Goal: Task Accomplishment & Management: Manage account settings

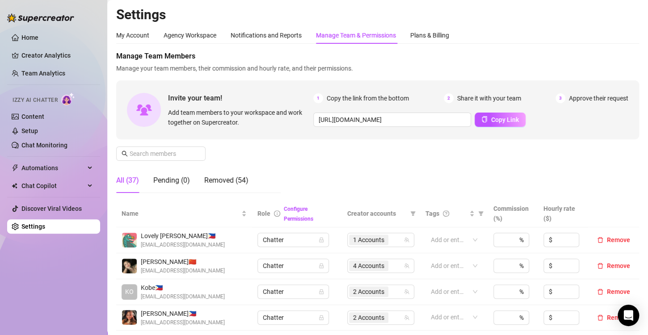
scroll to position [179, 0]
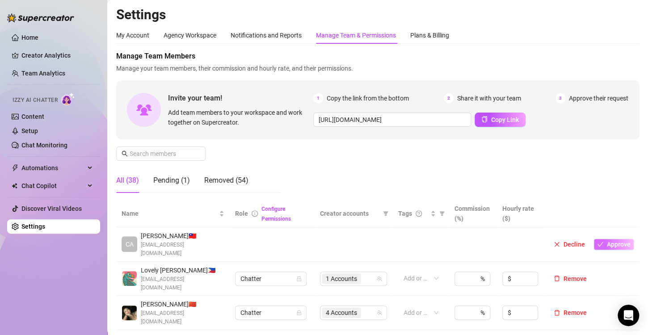
click at [607, 241] on span "Approve" at bounding box center [619, 244] width 24 height 7
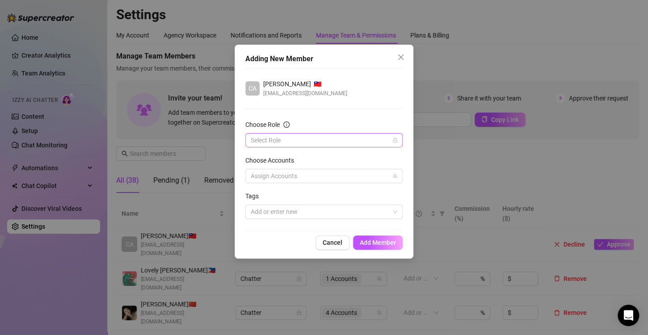
click at [280, 139] on input "Choose Role" at bounding box center [320, 140] width 139 height 13
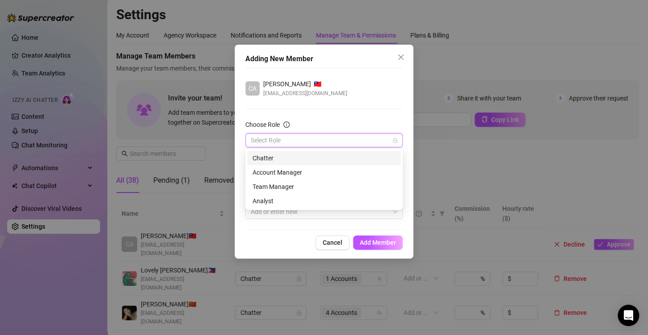
click at [273, 159] on div "Chatter" at bounding box center [324, 158] width 143 height 10
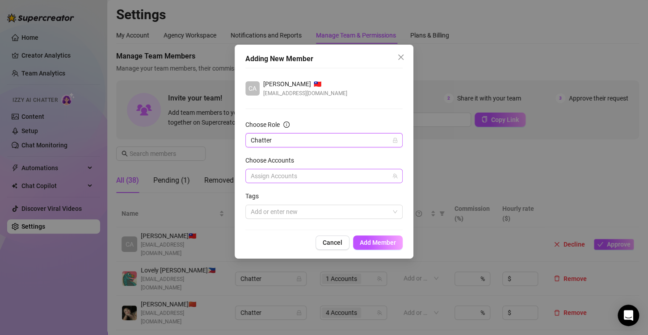
click at [272, 175] on div at bounding box center [319, 176] width 144 height 13
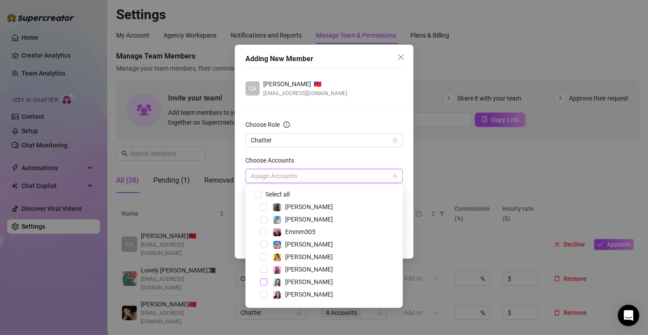
click at [264, 281] on span "Select tree node" at bounding box center [263, 282] width 7 height 7
click at [378, 84] on div "CA camille 🇹🇼 camillelozano1129@gmail.com" at bounding box center [323, 88] width 157 height 19
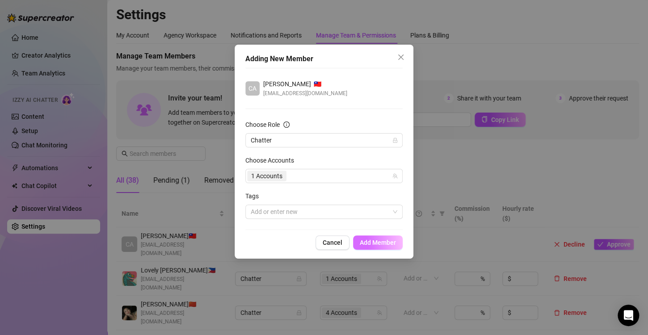
click at [368, 248] on button "Add Member" at bounding box center [378, 243] width 50 height 14
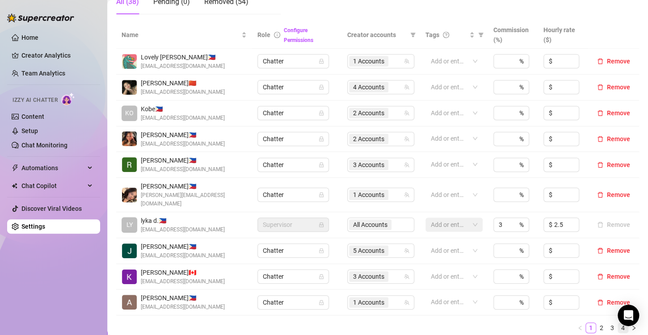
scroll to position [224, 0]
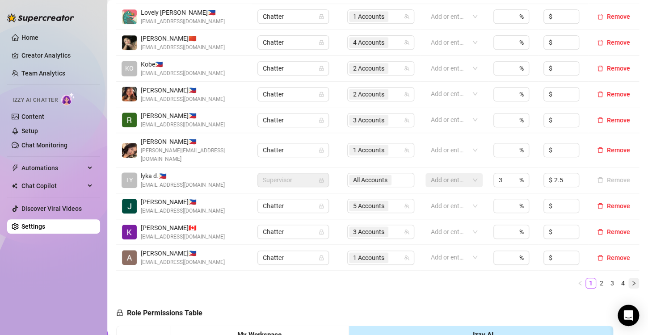
click at [633, 281] on icon "right" at bounding box center [634, 283] width 3 height 4
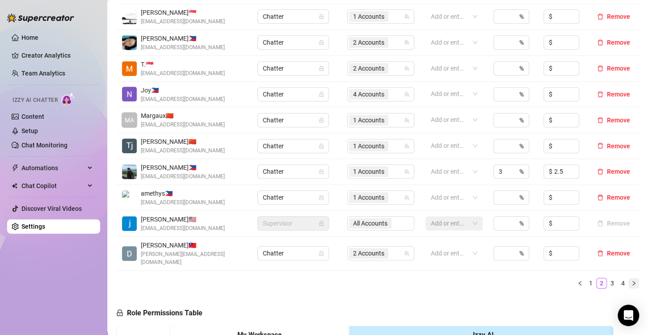
click at [631, 281] on icon "right" at bounding box center [633, 283] width 5 height 5
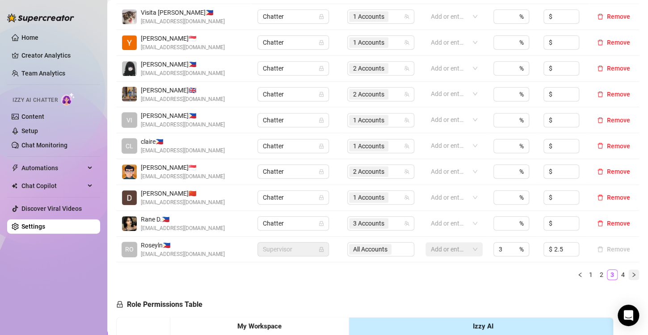
click at [631, 275] on icon "right" at bounding box center [633, 274] width 5 height 5
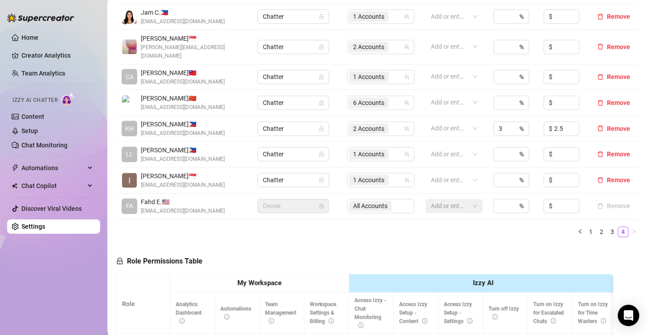
scroll to position [134, 0]
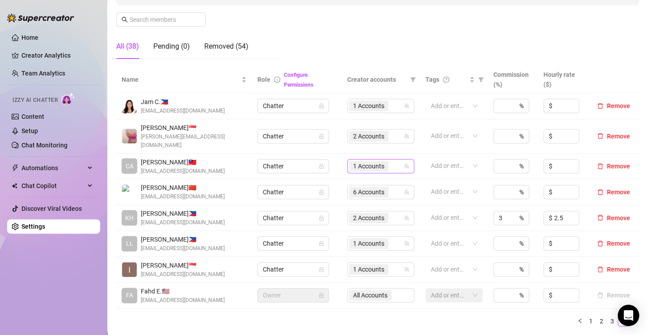
click at [365, 161] on span "1 Accounts" at bounding box center [368, 166] width 31 height 10
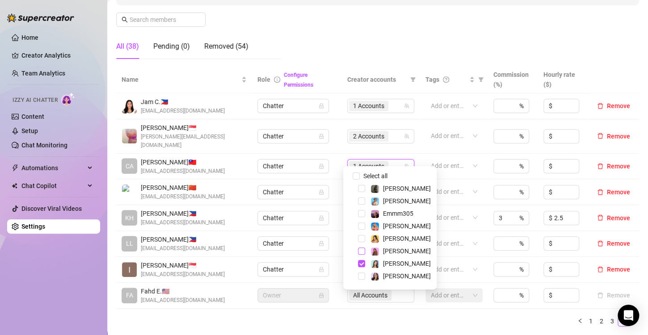
click at [361, 252] on span "Select tree node" at bounding box center [361, 251] width 7 height 7
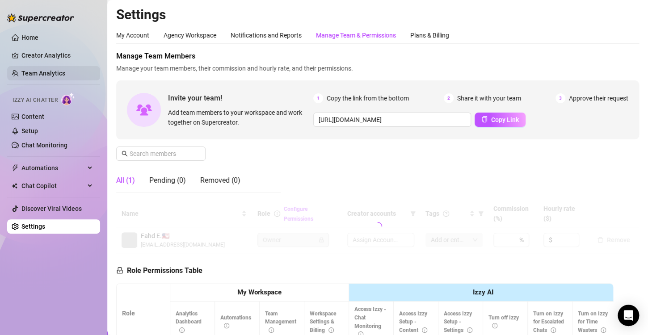
click at [65, 73] on link "Team Analytics" at bounding box center [43, 73] width 44 height 7
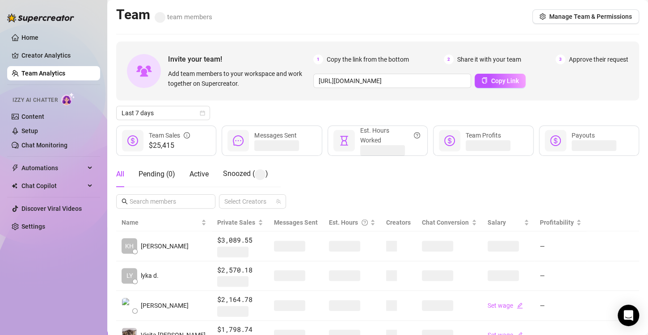
scroll to position [45, 0]
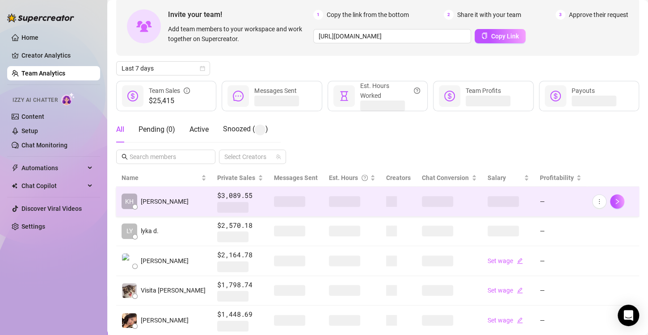
click at [329, 200] on span at bounding box center [344, 201] width 31 height 11
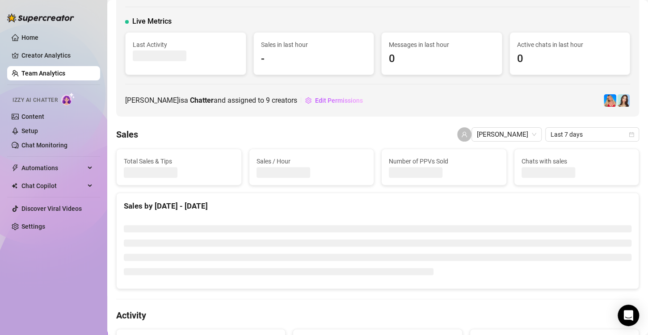
click at [322, 107] on div "Khristine 🇵🇭 Manila khristinejoyborjaunabia@gmail.com Live Metrics Last Activit…" at bounding box center [377, 39] width 523 height 155
click at [323, 99] on span "Edit Permissions" at bounding box center [339, 100] width 48 height 7
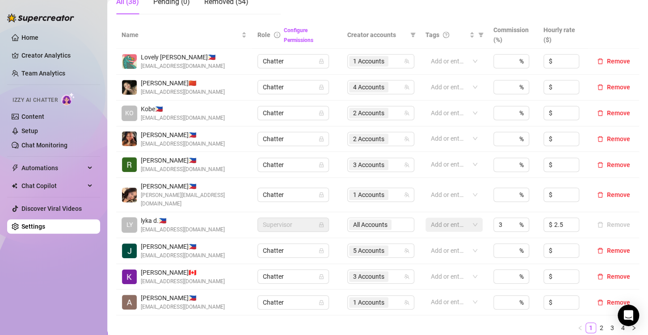
scroll to position [224, 0]
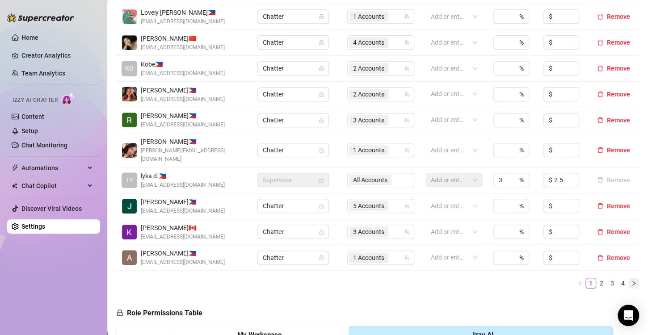
click at [631, 281] on icon "right" at bounding box center [633, 283] width 5 height 5
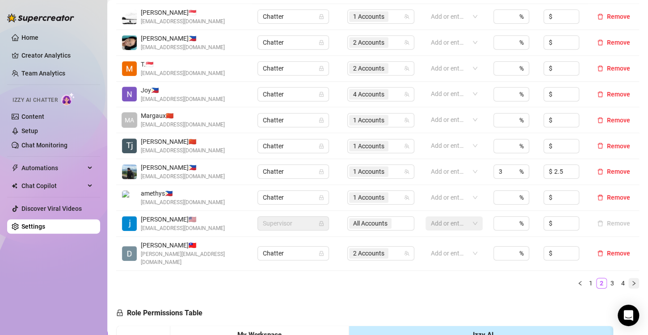
click at [631, 281] on icon "right" at bounding box center [633, 283] width 5 height 5
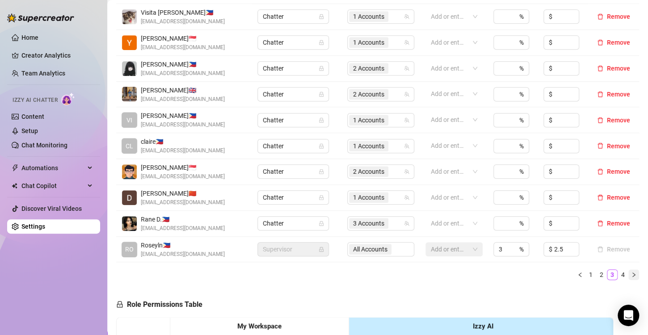
click at [631, 275] on icon "right" at bounding box center [633, 274] width 5 height 5
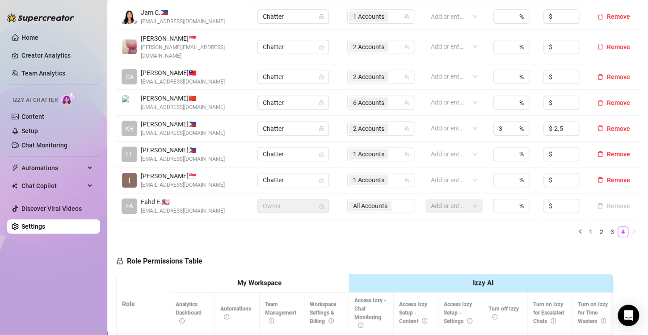
scroll to position [134, 0]
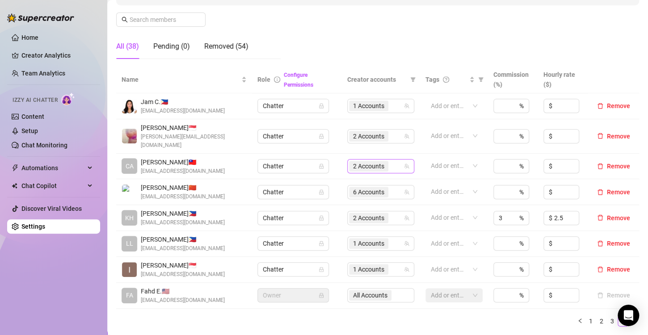
click at [357, 161] on span "2 Accounts" at bounding box center [368, 166] width 31 height 10
click at [370, 131] on span "2 Accounts" at bounding box center [368, 136] width 31 height 10
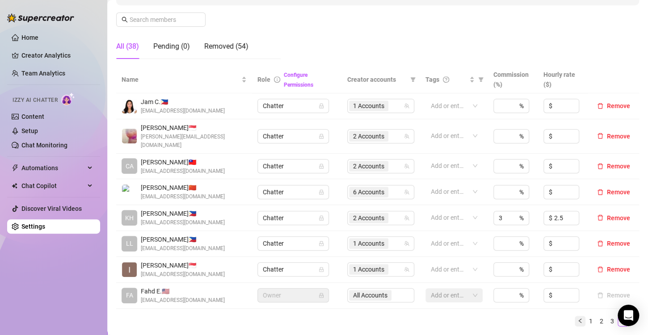
click at [578, 318] on icon "left" at bounding box center [580, 320] width 5 height 5
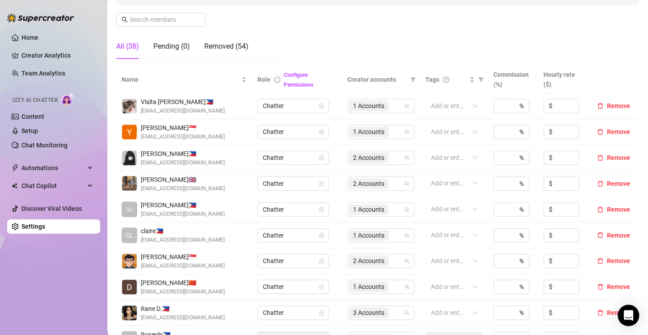
scroll to position [313, 0]
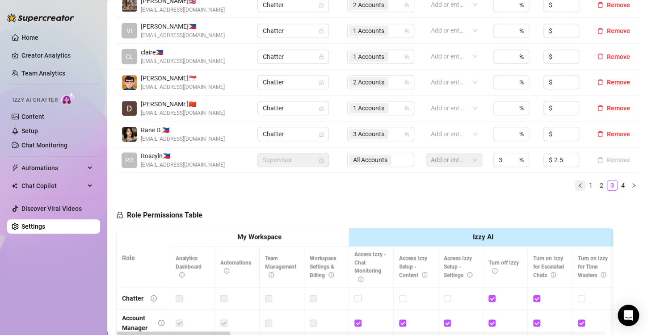
click at [575, 182] on button "button" at bounding box center [580, 185] width 11 height 11
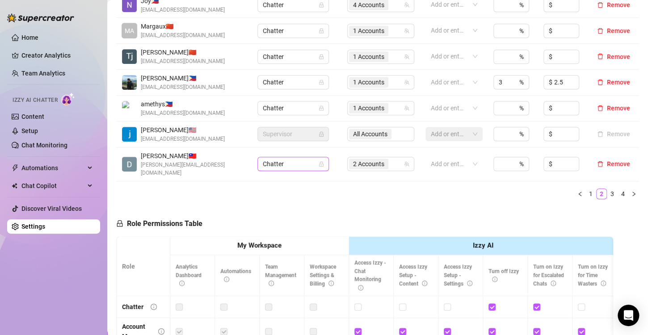
scroll to position [179, 0]
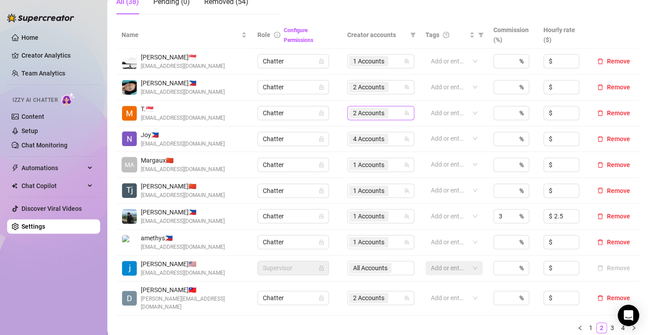
click at [366, 109] on span "2 Accounts" at bounding box center [368, 113] width 31 height 10
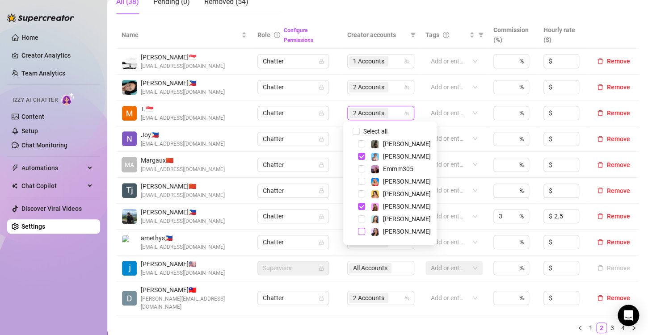
click at [360, 233] on span "Select tree node" at bounding box center [361, 231] width 7 height 7
click at [360, 331] on div "Name Role Configure Permissions Creator accounts Tags Commission (%) Hourly rat…" at bounding box center [377, 180] width 523 height 319
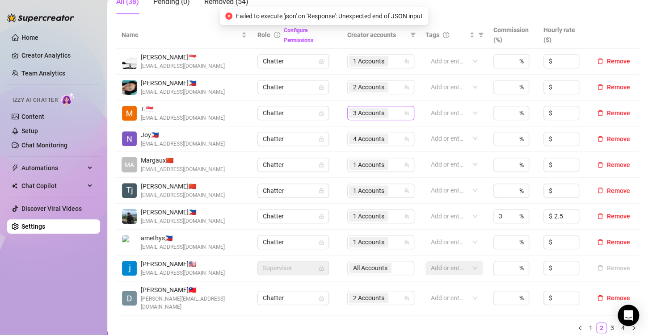
click at [370, 114] on span "3 Accounts" at bounding box center [368, 113] width 31 height 10
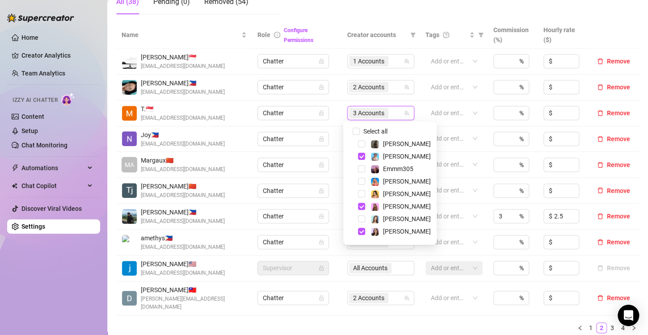
click at [373, 323] on ul "1 2 3 4" at bounding box center [377, 328] width 523 height 11
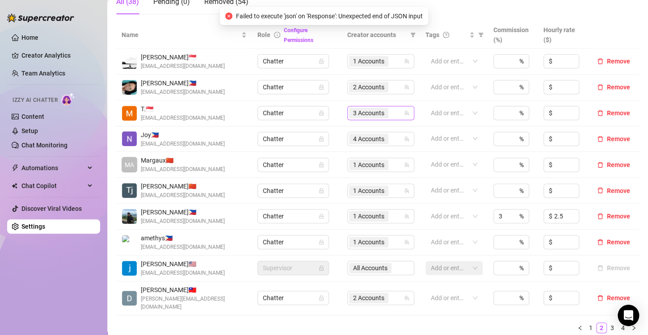
click at [368, 113] on span "3 Accounts" at bounding box center [368, 113] width 31 height 10
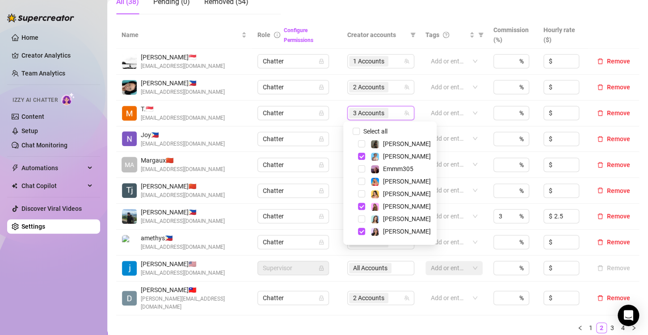
click at [329, 323] on ul "1 2 3 4" at bounding box center [377, 328] width 523 height 11
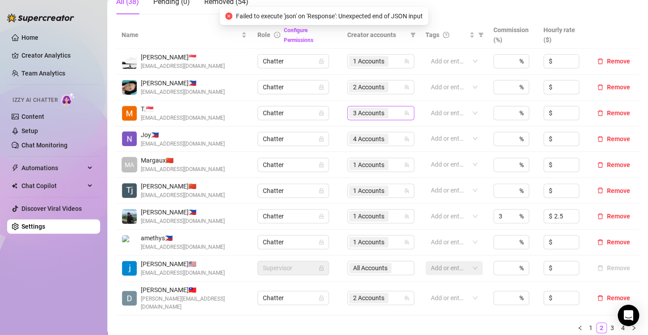
click at [360, 113] on span "3 Accounts" at bounding box center [368, 113] width 31 height 10
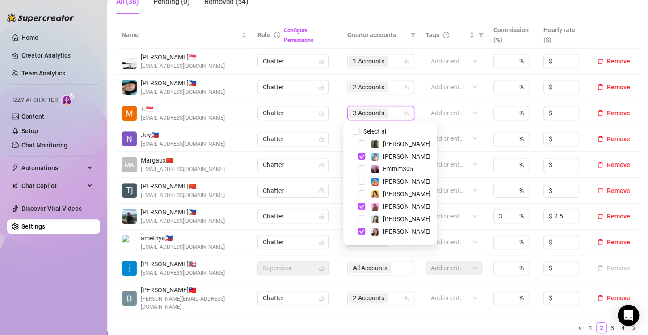
click at [345, 313] on div "Name Role Configure Permissions Creator accounts Tags Commission (%) Hourly rat…" at bounding box center [377, 177] width 523 height 312
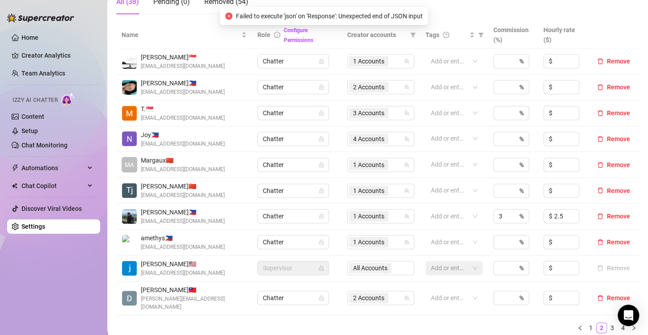
scroll to position [224, 0]
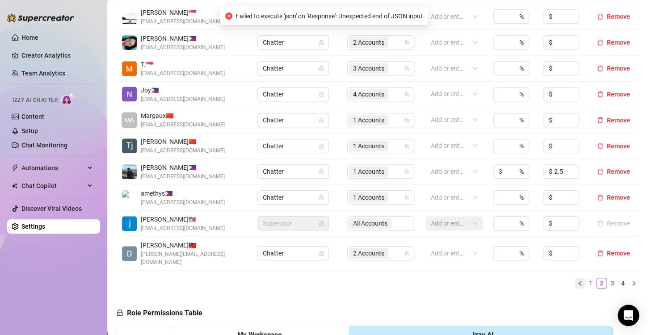
click at [579, 281] on icon "left" at bounding box center [580, 283] width 3 height 4
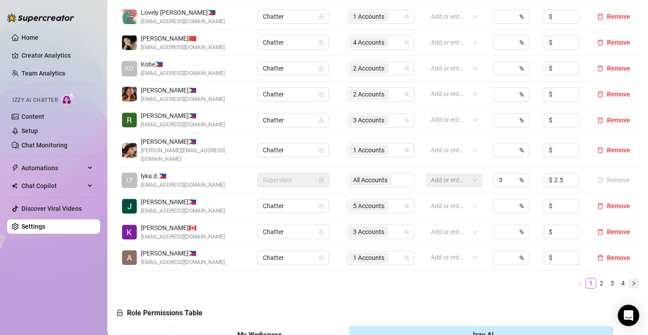
click at [631, 281] on icon "right" at bounding box center [633, 283] width 5 height 5
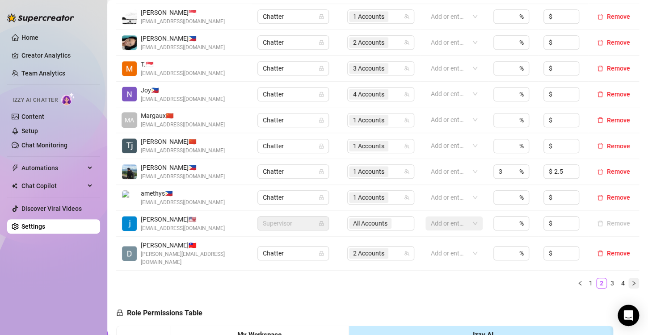
click at [629, 278] on button "button" at bounding box center [634, 283] width 11 height 11
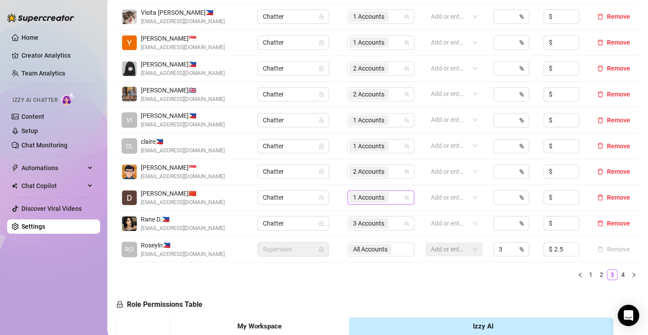
click at [359, 196] on span "1 Accounts" at bounding box center [368, 198] width 31 height 10
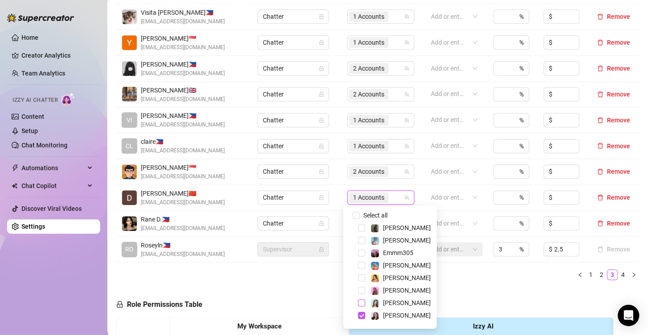
click at [362, 305] on span "Select tree node" at bounding box center [361, 303] width 7 height 7
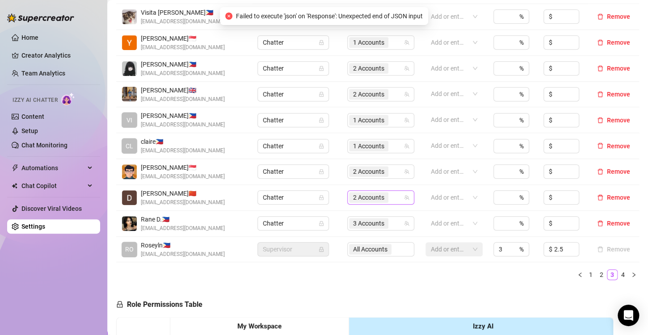
click at [360, 197] on span "2 Accounts" at bounding box center [368, 198] width 31 height 10
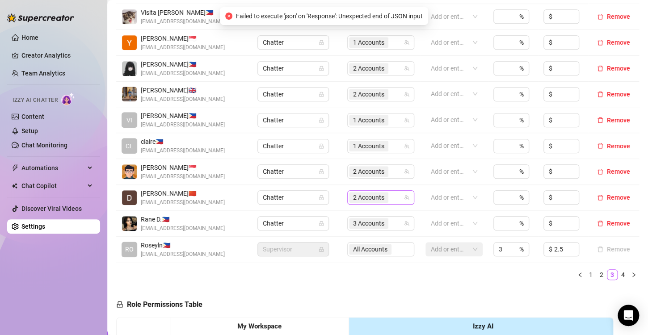
click at [374, 199] on span "2 Accounts" at bounding box center [368, 198] width 31 height 10
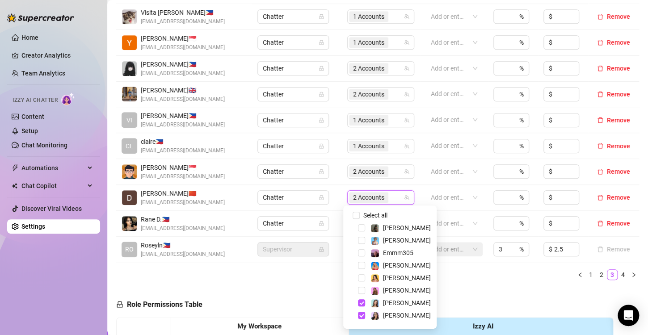
click at [376, 199] on span "2 Accounts" at bounding box center [368, 198] width 31 height 10
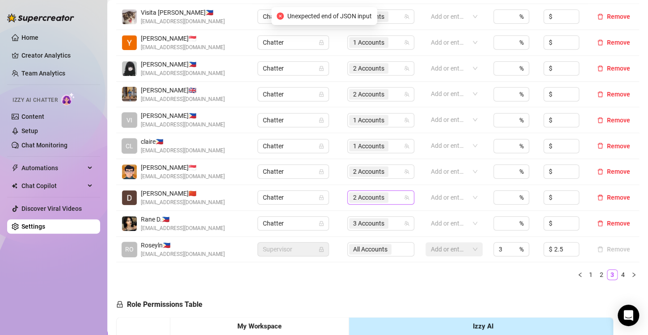
click at [364, 200] on span "2 Accounts" at bounding box center [368, 198] width 31 height 10
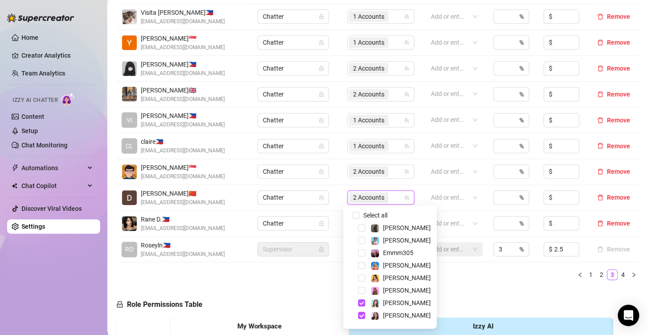
click at [463, 284] on div "Name Role Configure Permissions Creator accounts Tags Commission (%) Hourly rat…" at bounding box center [377, 132] width 523 height 311
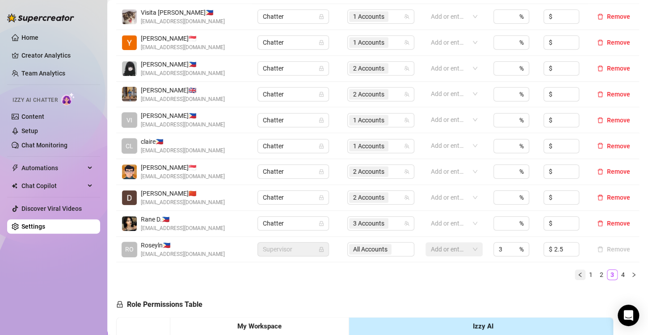
click at [578, 275] on icon "left" at bounding box center [580, 274] width 5 height 5
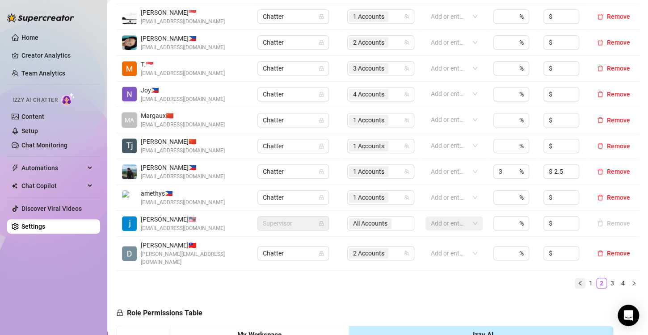
click at [575, 278] on button "button" at bounding box center [580, 283] width 11 height 11
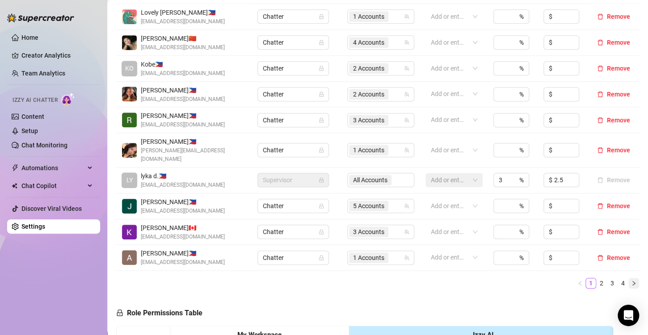
click at [631, 281] on icon "right" at bounding box center [633, 283] width 5 height 5
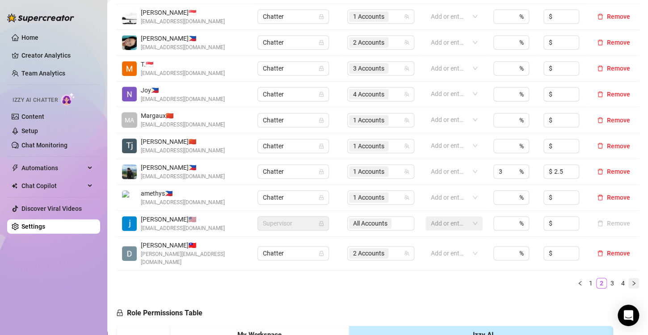
click at [633, 281] on icon "right" at bounding box center [634, 283] width 3 height 4
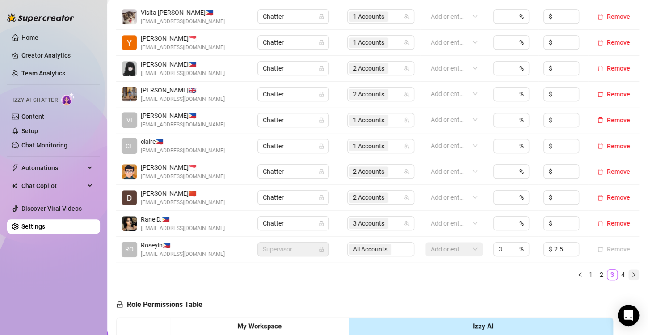
click at [631, 275] on icon "right" at bounding box center [633, 274] width 5 height 5
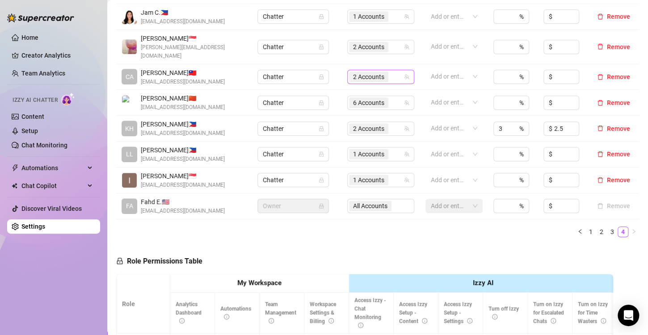
click at [368, 72] on span "2 Accounts" at bounding box center [368, 77] width 31 height 10
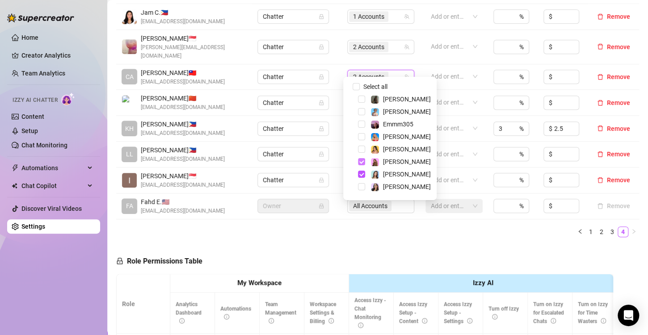
click at [359, 162] on span "Select tree node" at bounding box center [361, 161] width 7 height 7
click at [379, 227] on ul "1 2 3 4" at bounding box center [377, 232] width 523 height 11
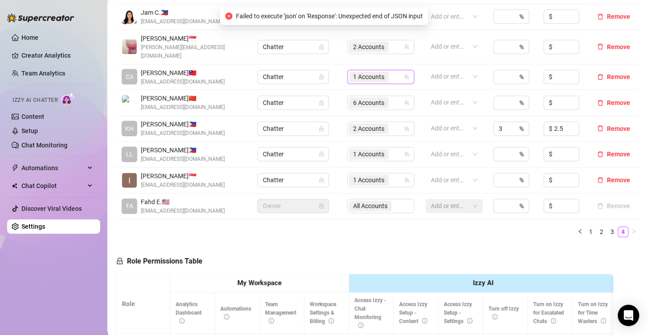
click at [371, 72] on span "1 Accounts" at bounding box center [368, 77] width 31 height 10
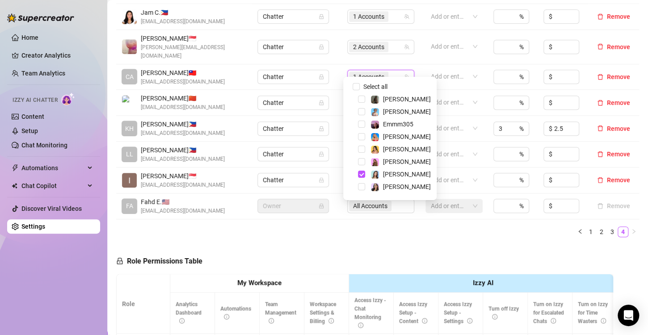
click at [359, 72] on span "1 Accounts" at bounding box center [368, 77] width 31 height 10
click at [406, 227] on ul "1 2 3 4" at bounding box center [377, 232] width 523 height 11
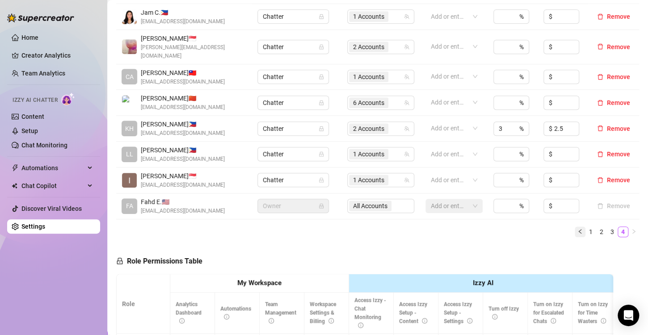
click at [577, 227] on button "button" at bounding box center [580, 232] width 11 height 11
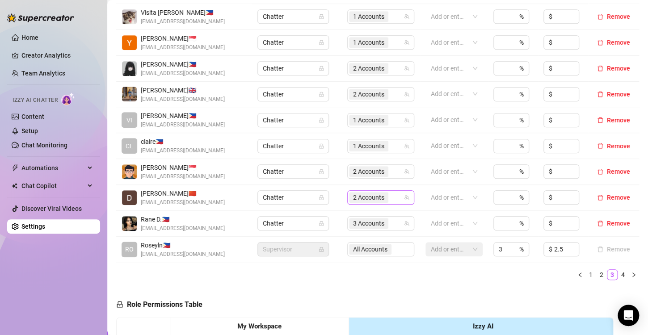
click at [361, 195] on span "2 Accounts" at bounding box center [368, 198] width 31 height 10
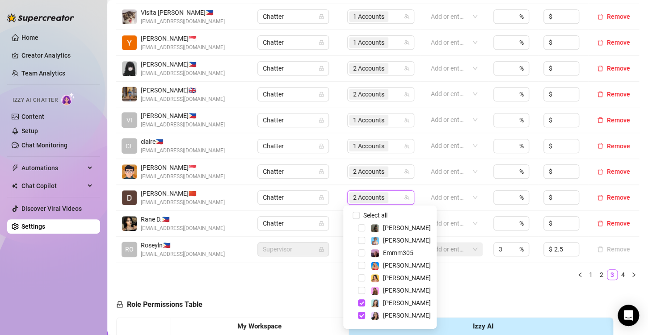
click at [475, 284] on div "Name Role Configure Permissions Creator accounts Tags Commission (%) Hourly rat…" at bounding box center [377, 132] width 523 height 311
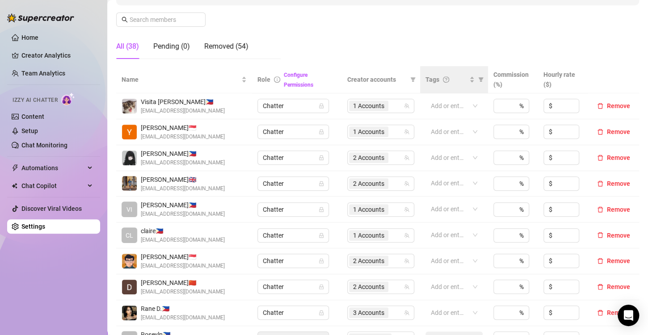
scroll to position [89, 0]
